Goal: Communication & Community: Answer question/provide support

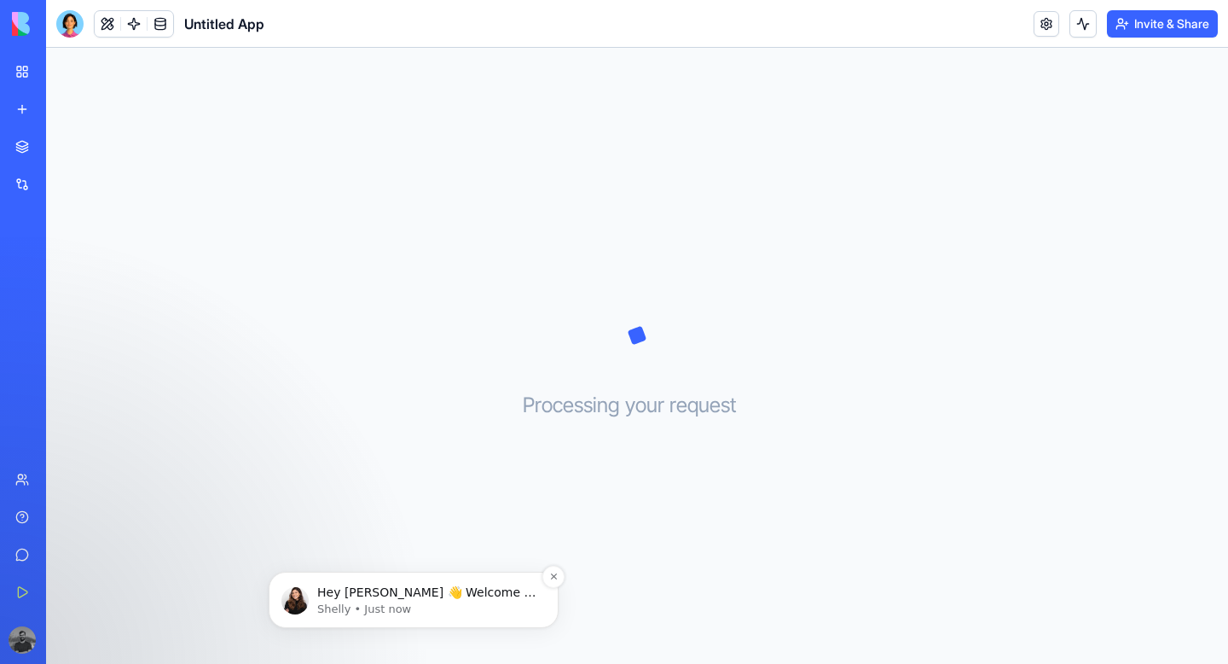
click at [409, 606] on p "Shelly • Just now" at bounding box center [427, 608] width 220 height 15
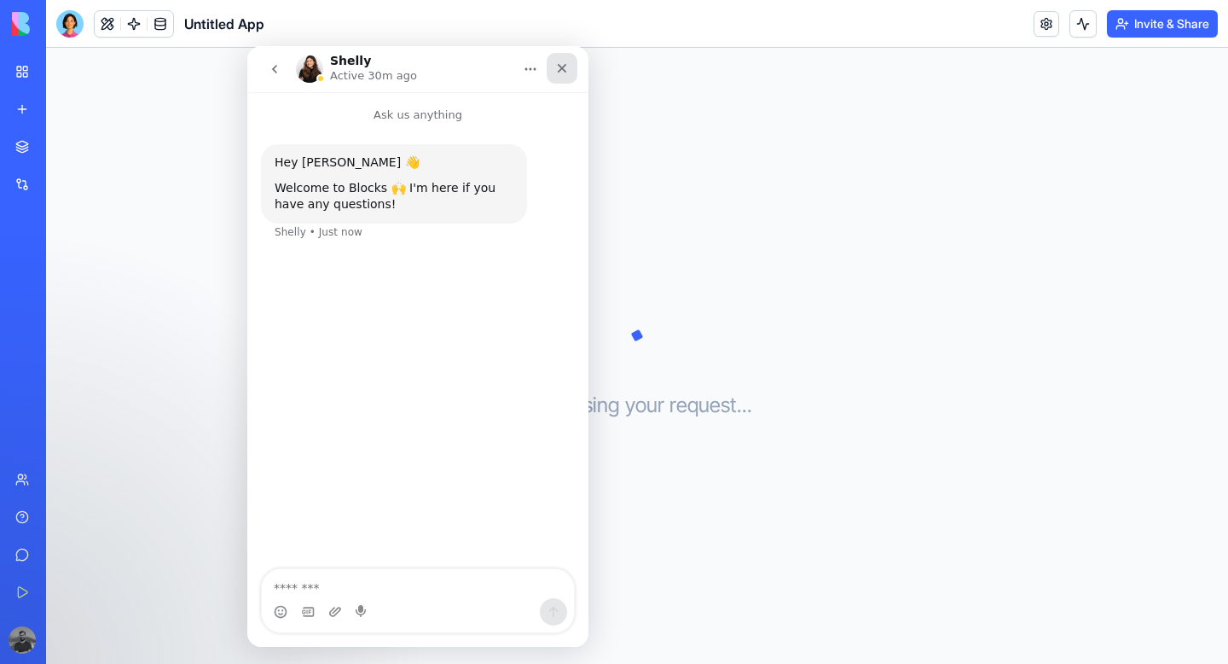
click at [560, 70] on icon "Close" at bounding box center [562, 68] width 9 height 9
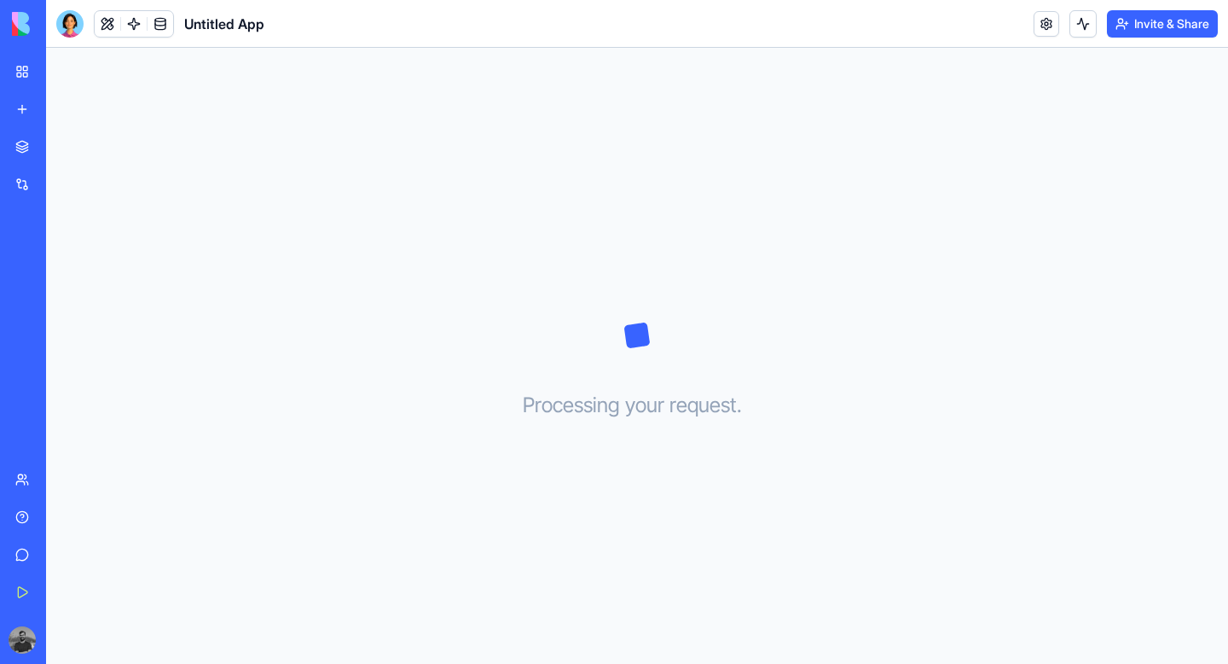
click at [797, 160] on div "Processing your request . . ." at bounding box center [637, 356] width 1182 height 616
click at [686, 310] on div "Processing your request . . ." at bounding box center [637, 356] width 1182 height 616
